Goal: Information Seeking & Learning: Learn about a topic

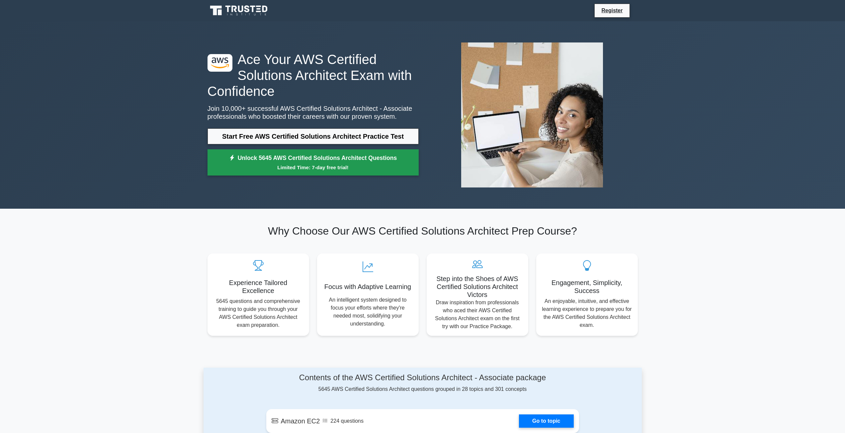
click at [339, 163] on link "Unlock 5645 AWS Certified Solutions Architect Questions Limited Time: 7-day fre…" at bounding box center [312, 162] width 211 height 27
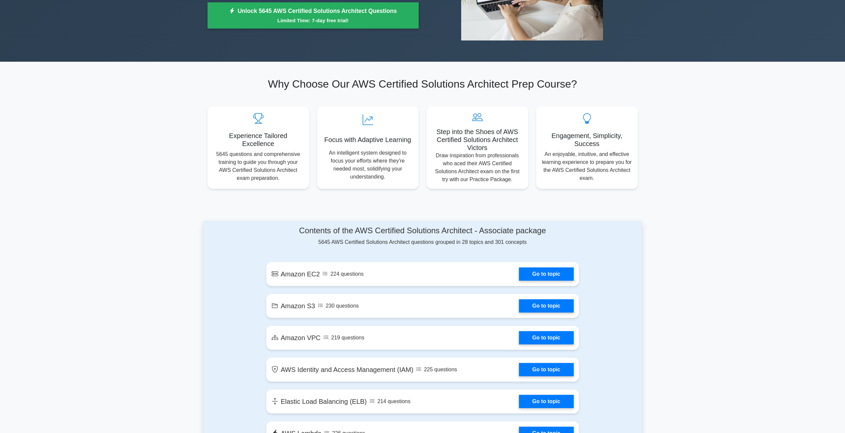
scroll to position [166, 0]
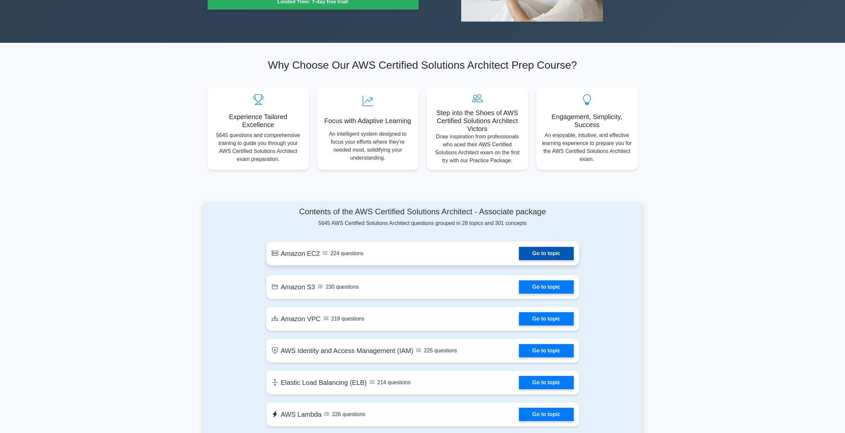
click at [519, 254] on link "Go to topic" at bounding box center [546, 253] width 54 height 13
